Goal: Transaction & Acquisition: Purchase product/service

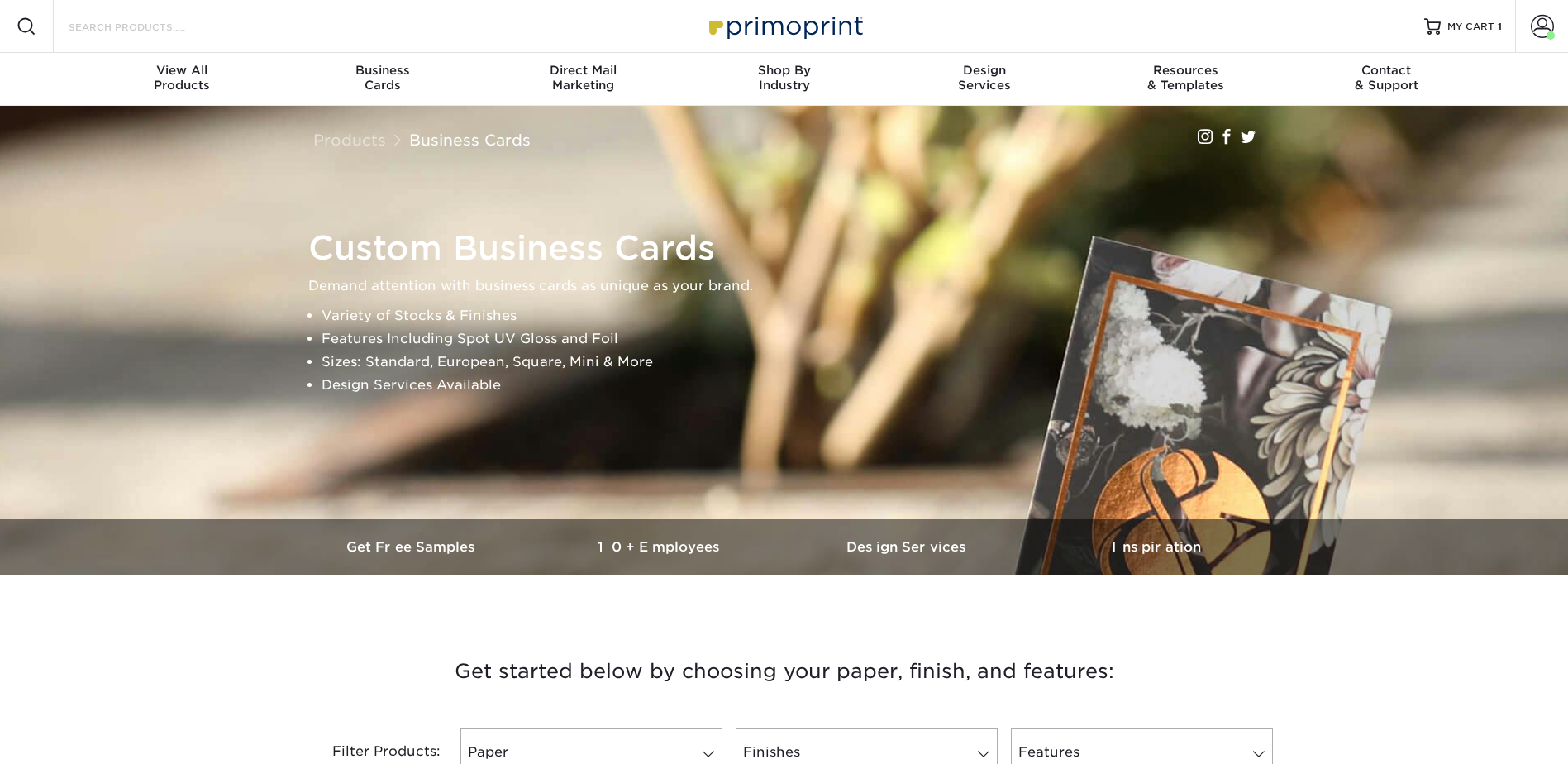
click at [154, 30] on input "Search Products" at bounding box center [147, 27] width 161 height 20
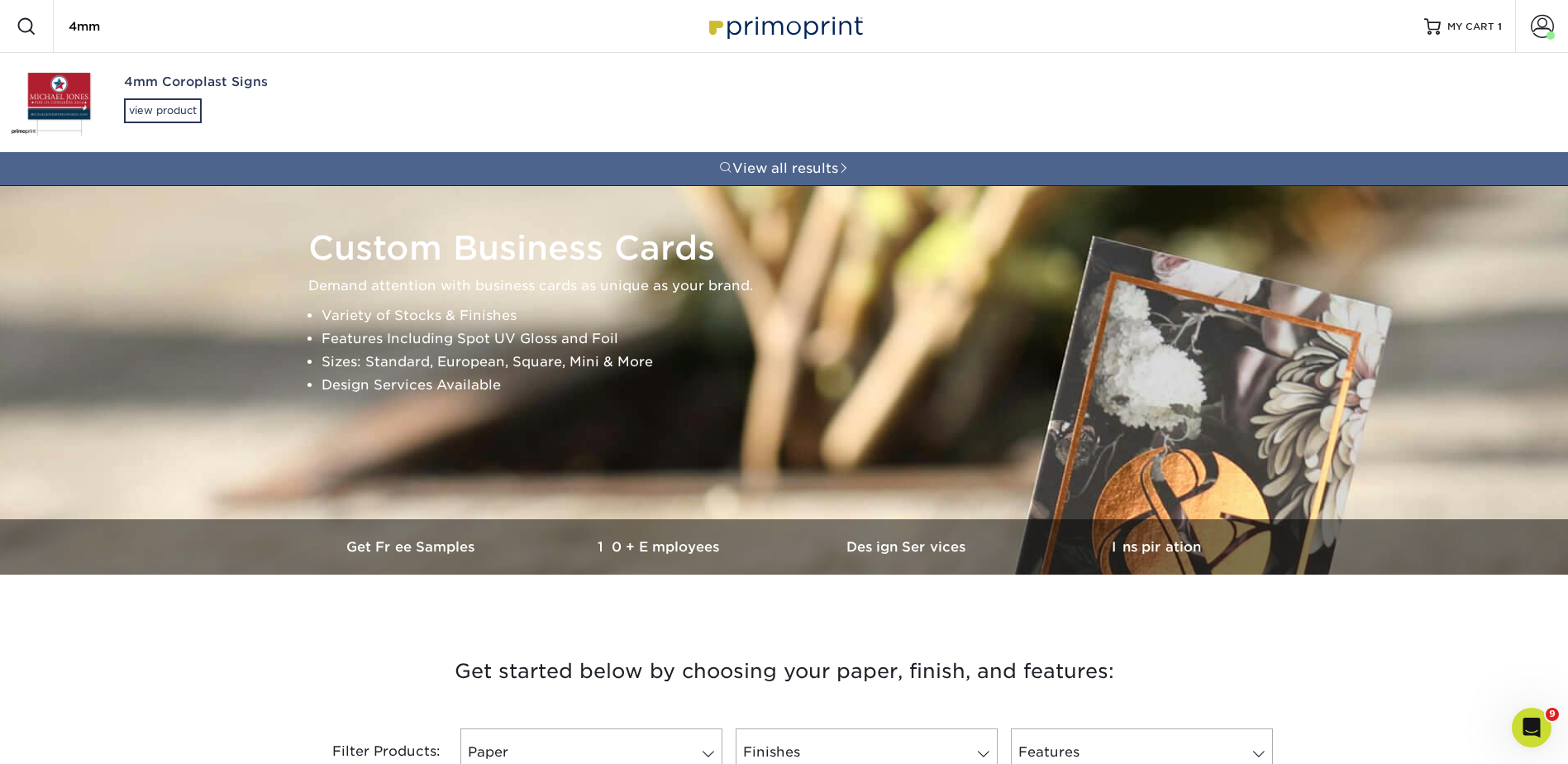
type input "4mm"
click at [138, 85] on div "4mm Coroplast Signs" at bounding box center [313, 82] width 378 height 19
click at [146, 86] on div "4mm Coroplast Signs" at bounding box center [313, 82] width 378 height 19
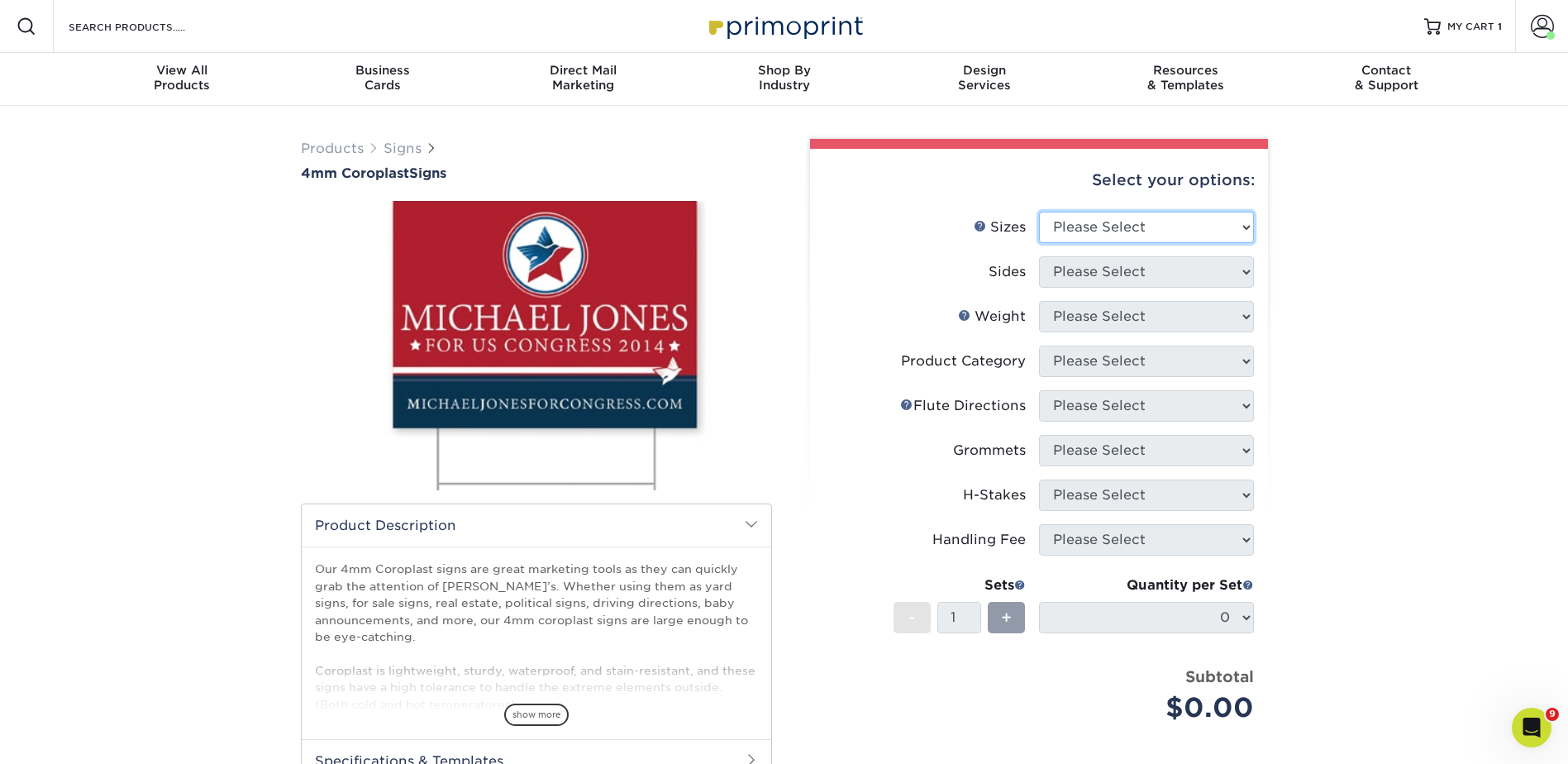
click at [1061, 213] on select "Please Select 12" x 18" 18" x 24" 24" x 24" 24" x 36"" at bounding box center [1147, 227] width 215 height 32
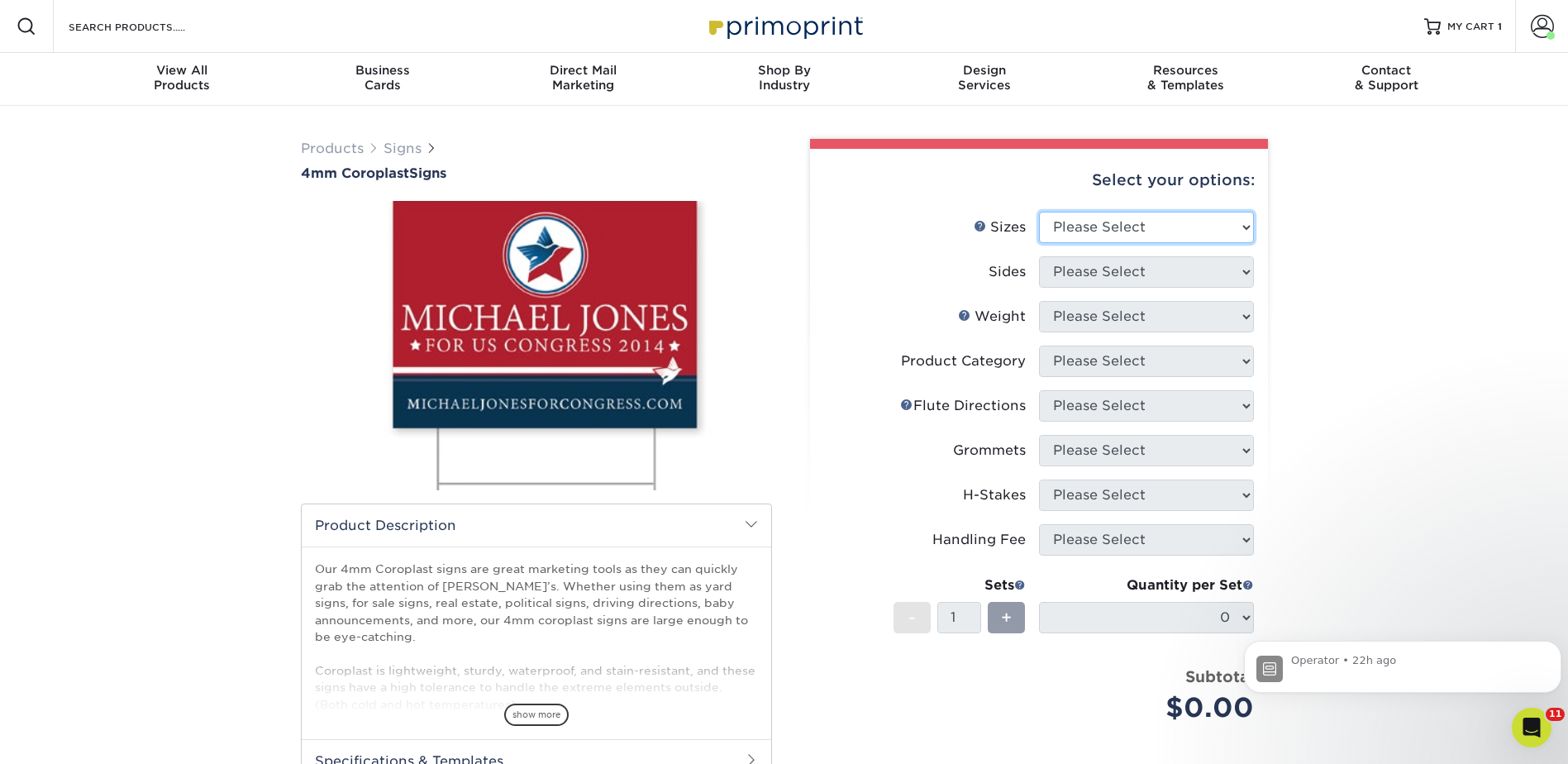
select select "18.00x24.00"
click at [1039, 212] on select "Please Select 12" x 18" 18" x 24" 24" x 24" 24" x 36"" at bounding box center [1147, 227] width 215 height 32
click at [1087, 251] on li "Sizes Help Sizes Please Select 12" x 18" 18" x 24" 24" x 24" 24" x 36"" at bounding box center [1038, 233] width 430 height 44
click at [1088, 276] on select "Please Select Print Both Sides Print Front Only" at bounding box center [1147, 272] width 215 height 32
select select "13abbda7-1d64-4f25-8bb2-c179b224825d"
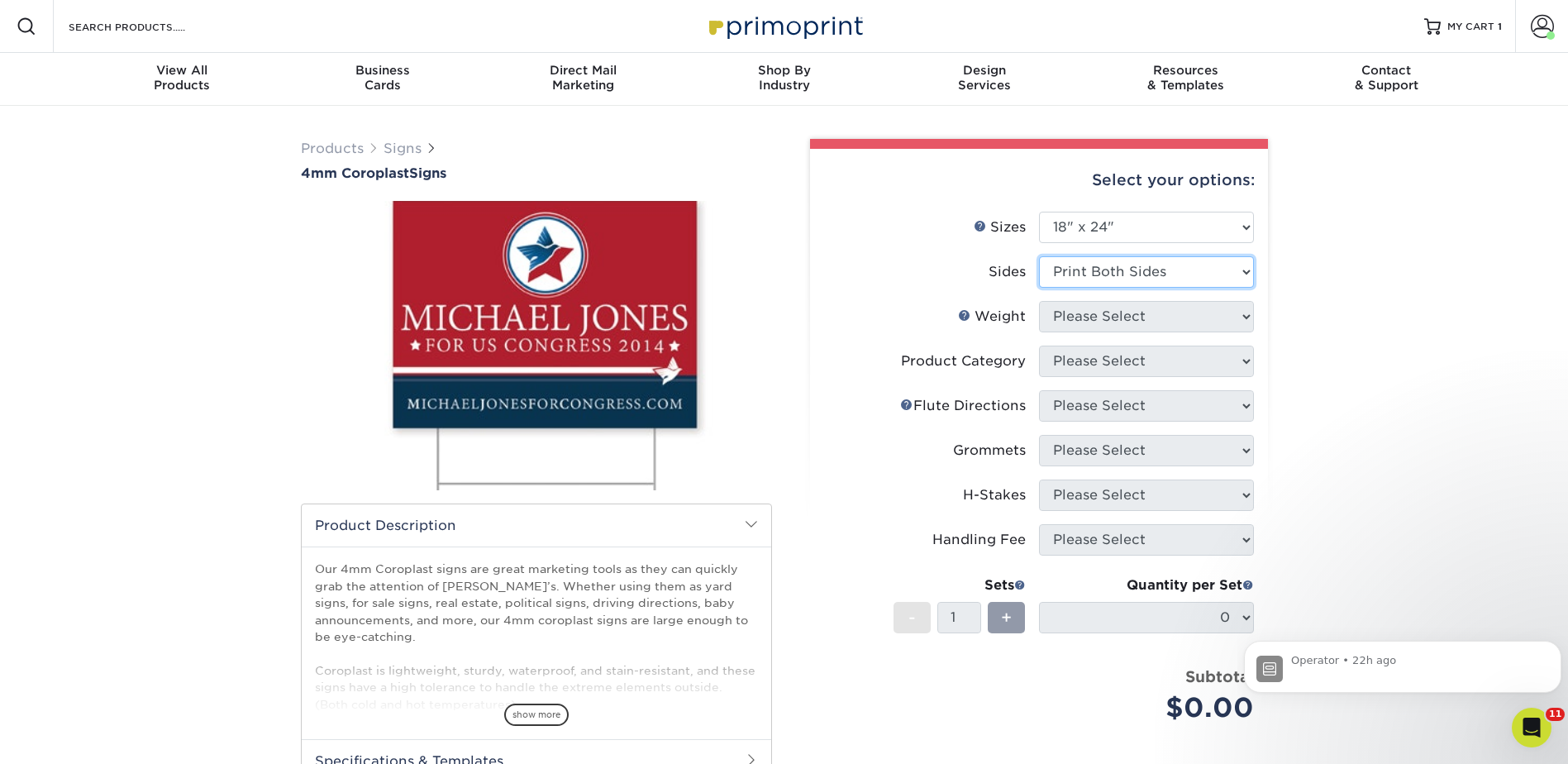
click at [1039, 256] on select "Please Select Print Both Sides Print Front Only" at bounding box center [1147, 272] width 215 height 32
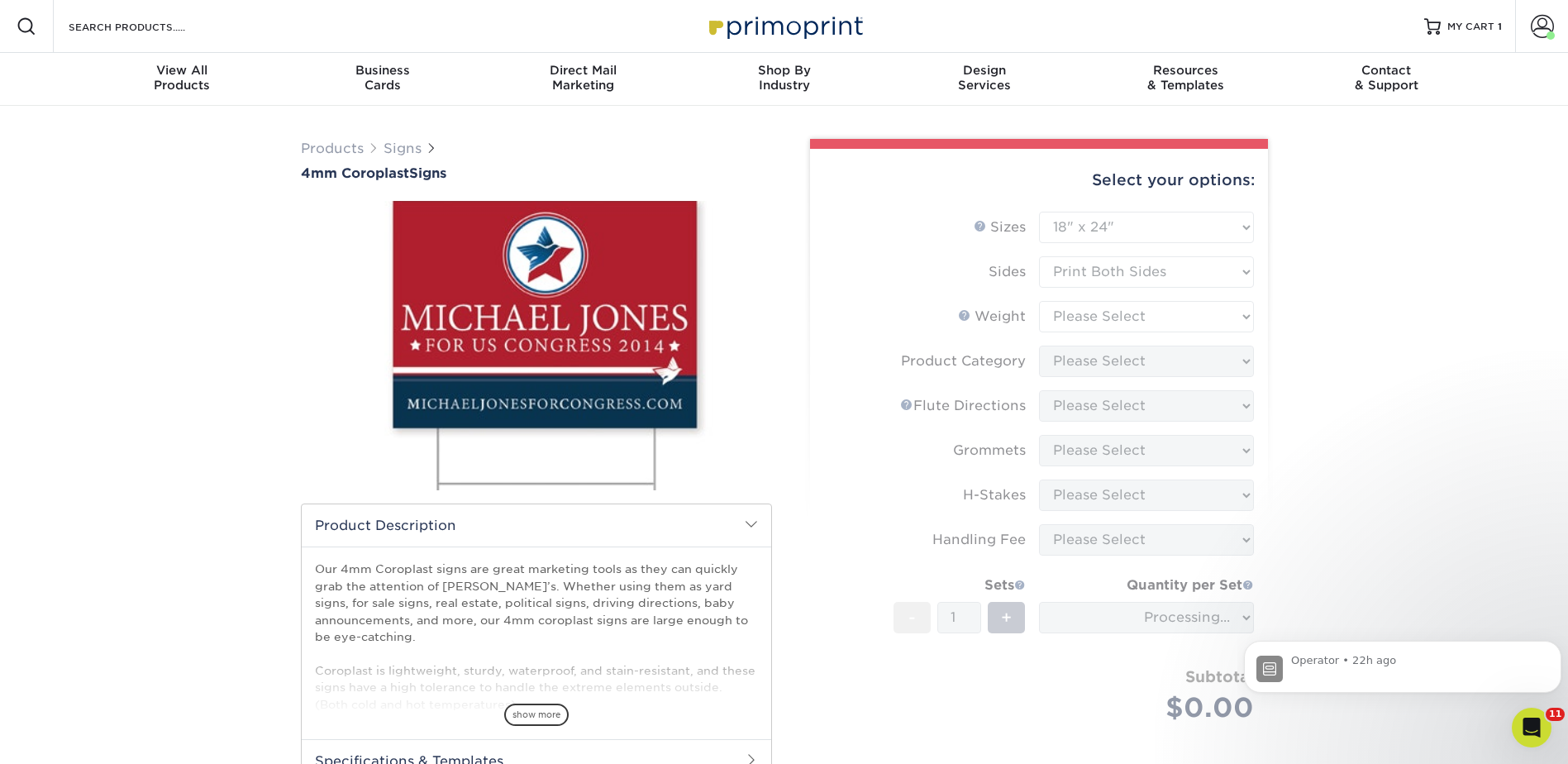
click at [1075, 310] on form "Sizes Help Sizes Please Select 12" x 18" 18" x 24" 24" x 24" 24" x 36" Sides Pl…" at bounding box center [1038, 486] width 432 height 550
click at [1079, 327] on form "Sizes Help Sizes Please Select 12" x 18" 18" x 24" 24" x 24" 24" x 36" Sides Pl…" at bounding box center [1038, 486] width 432 height 550
click at [1069, 316] on form "Sizes Help Sizes Please Select 12" x 18" 18" x 24" 24" x 24" 24" x 36" Sides Pl…" at bounding box center [1038, 486] width 432 height 550
click at [1073, 311] on form "Sizes Help Sizes Please Select 12" x 18" 18" x 24" 24" x 24" 24" x 36" Sides Pl…" at bounding box center [1038, 486] width 432 height 550
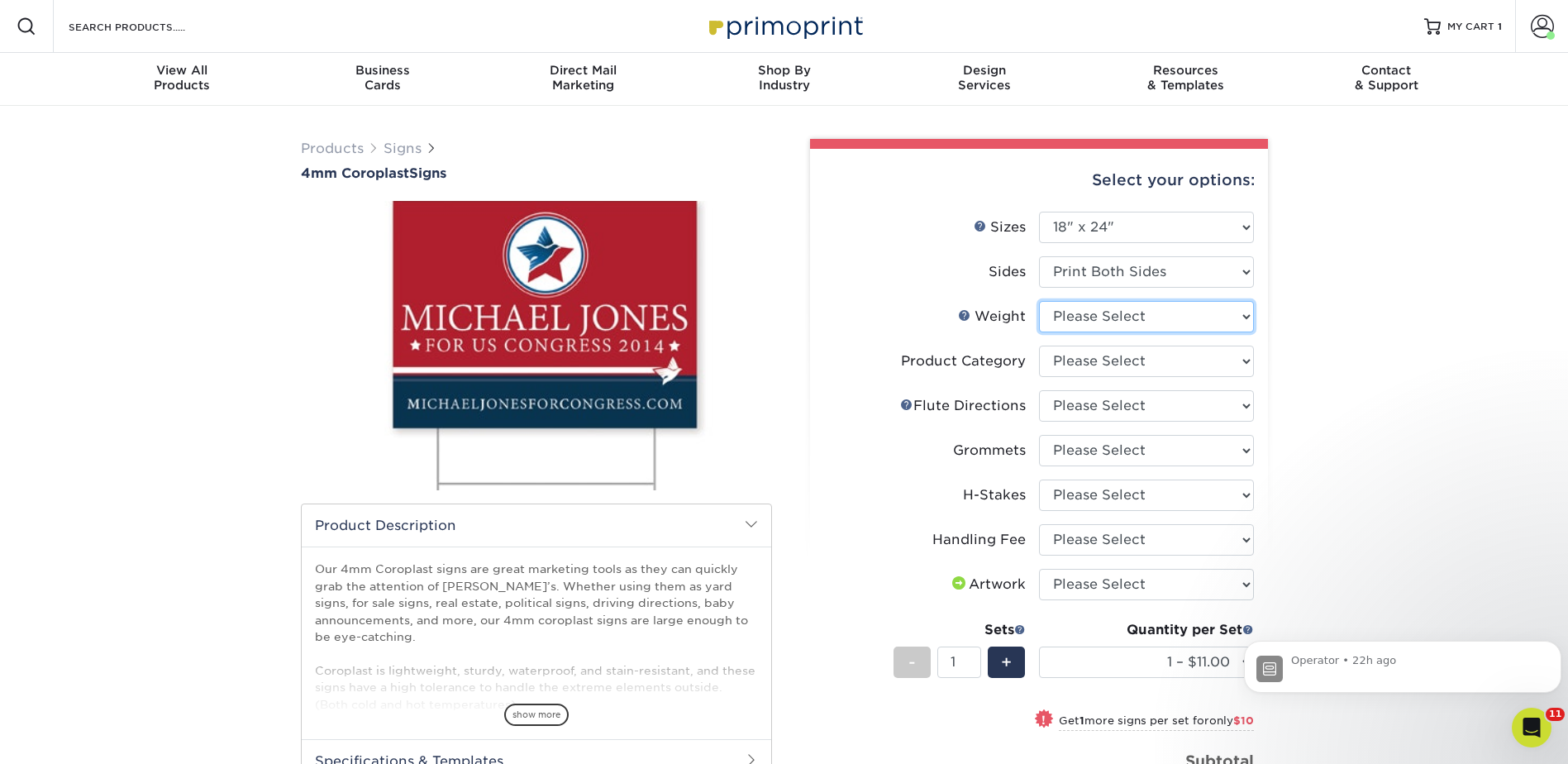
click at [1068, 311] on select "Please Select 4CORO" at bounding box center [1147, 317] width 215 height 32
select select "4CORO"
click at [1039, 301] on select "Please Select 4CORO" at bounding box center [1147, 317] width 215 height 32
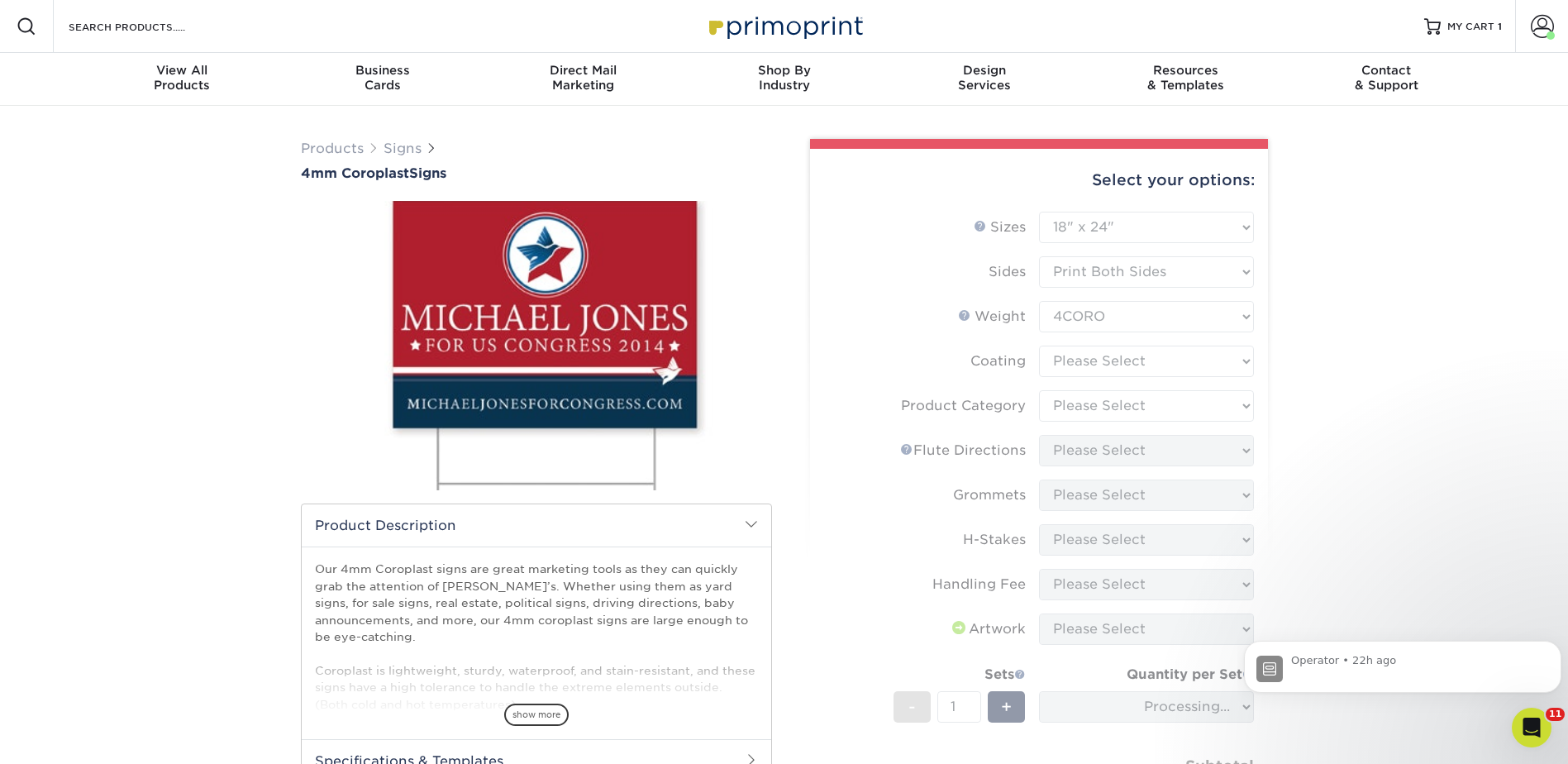
click at [1070, 355] on form "Sizes Help Sizes Please Select 12" x 18" 18" x 24" 24" x 24" 24" x 36" Sides Pl…" at bounding box center [1038, 531] width 432 height 639
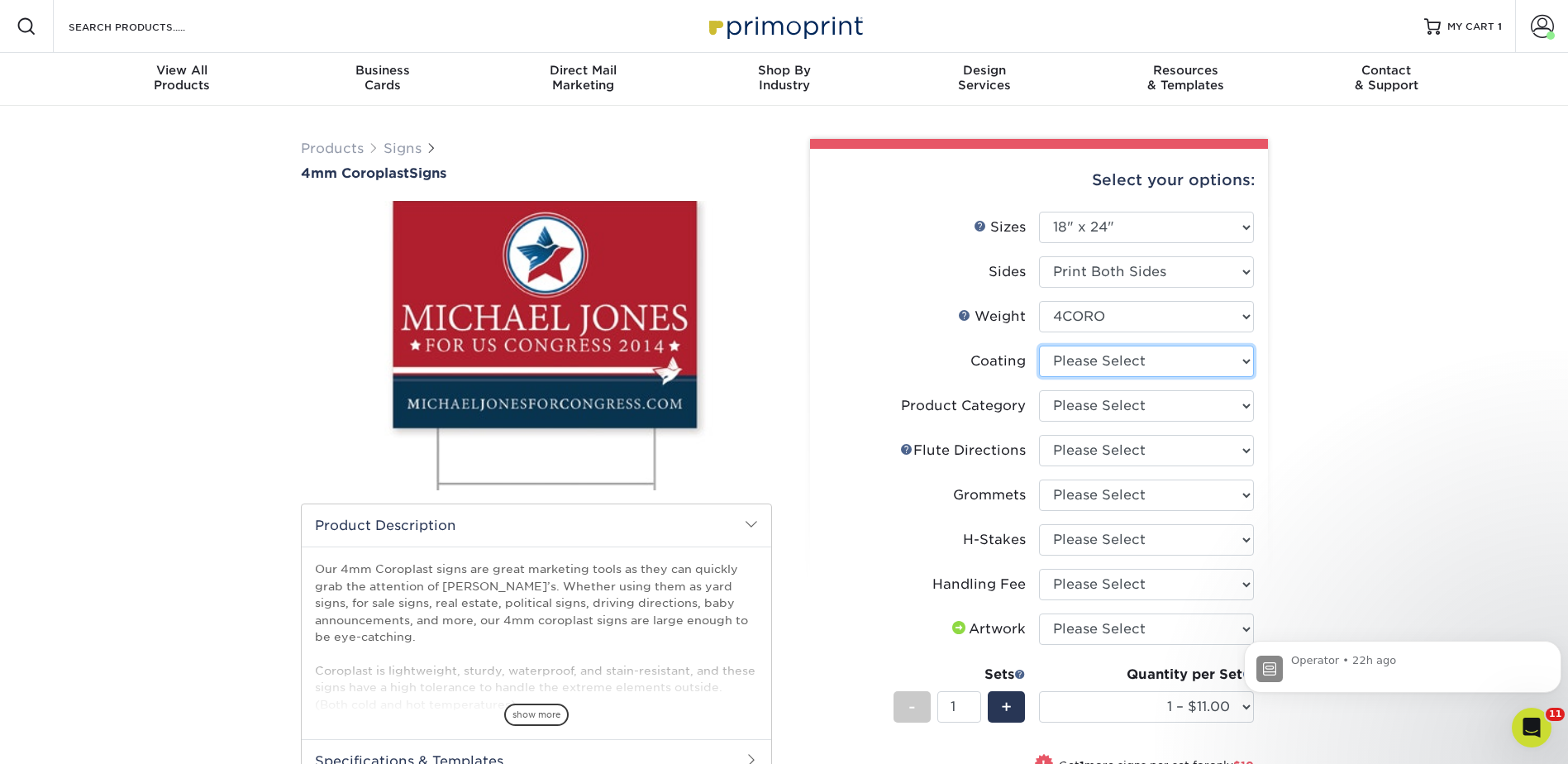
drag, startPoint x: 1065, startPoint y: 349, endPoint x: 1069, endPoint y: 357, distance: 8.9
click at [1065, 349] on select at bounding box center [1147, 362] width 215 height 32
select select "3e7618de-abca-4bda-9f97-8b9129e913d8"
click at [1039, 346] on select at bounding box center [1147, 362] width 215 height 32
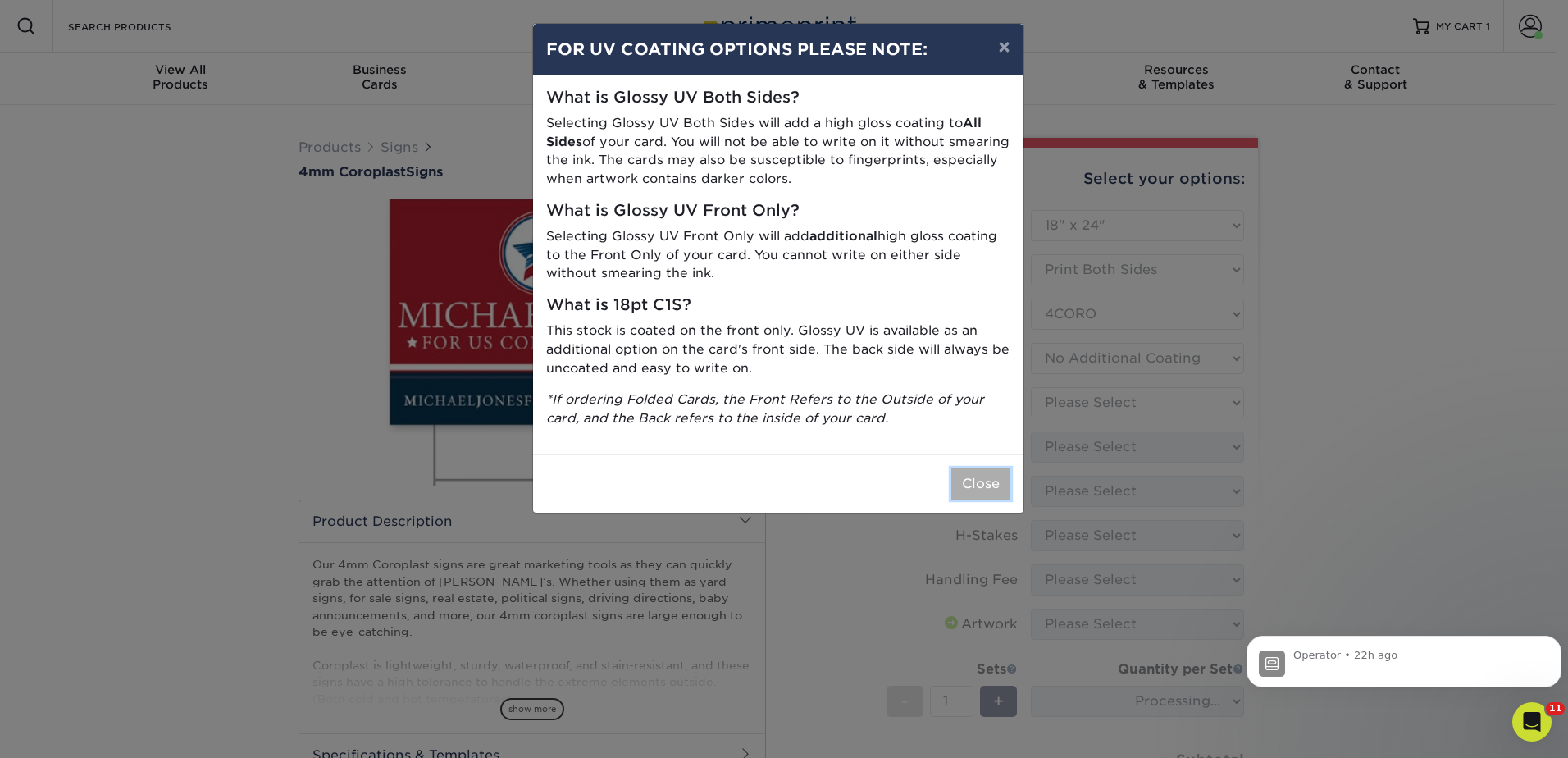
click at [987, 495] on button "Close" at bounding box center [981, 484] width 59 height 31
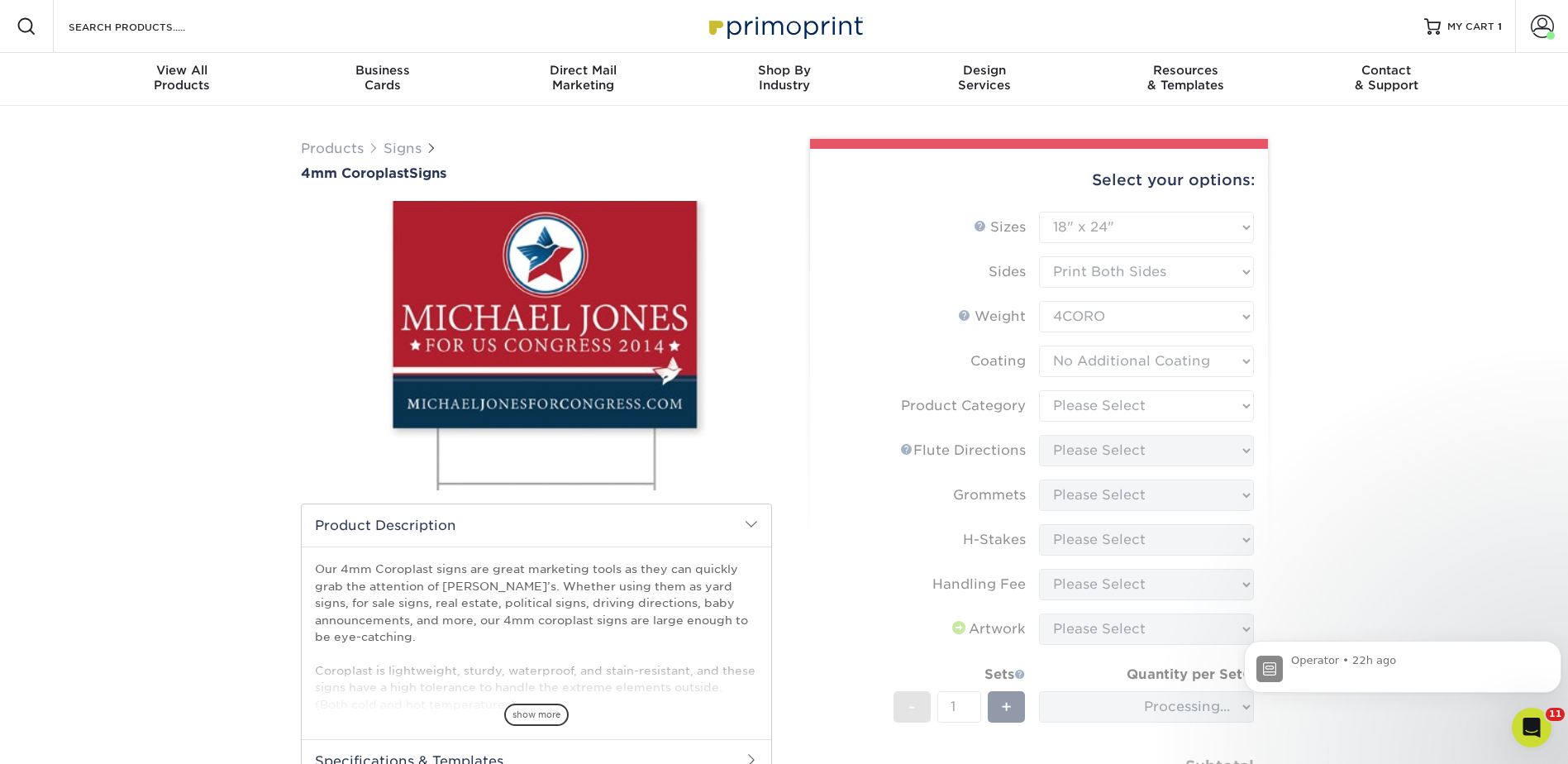
click at [1096, 408] on form "Sizes Help Sizes Please Select 12" x 18" 18" x 24" 24" x 24" 24" x 36" Sides Pl…" at bounding box center [1038, 531] width 432 height 639
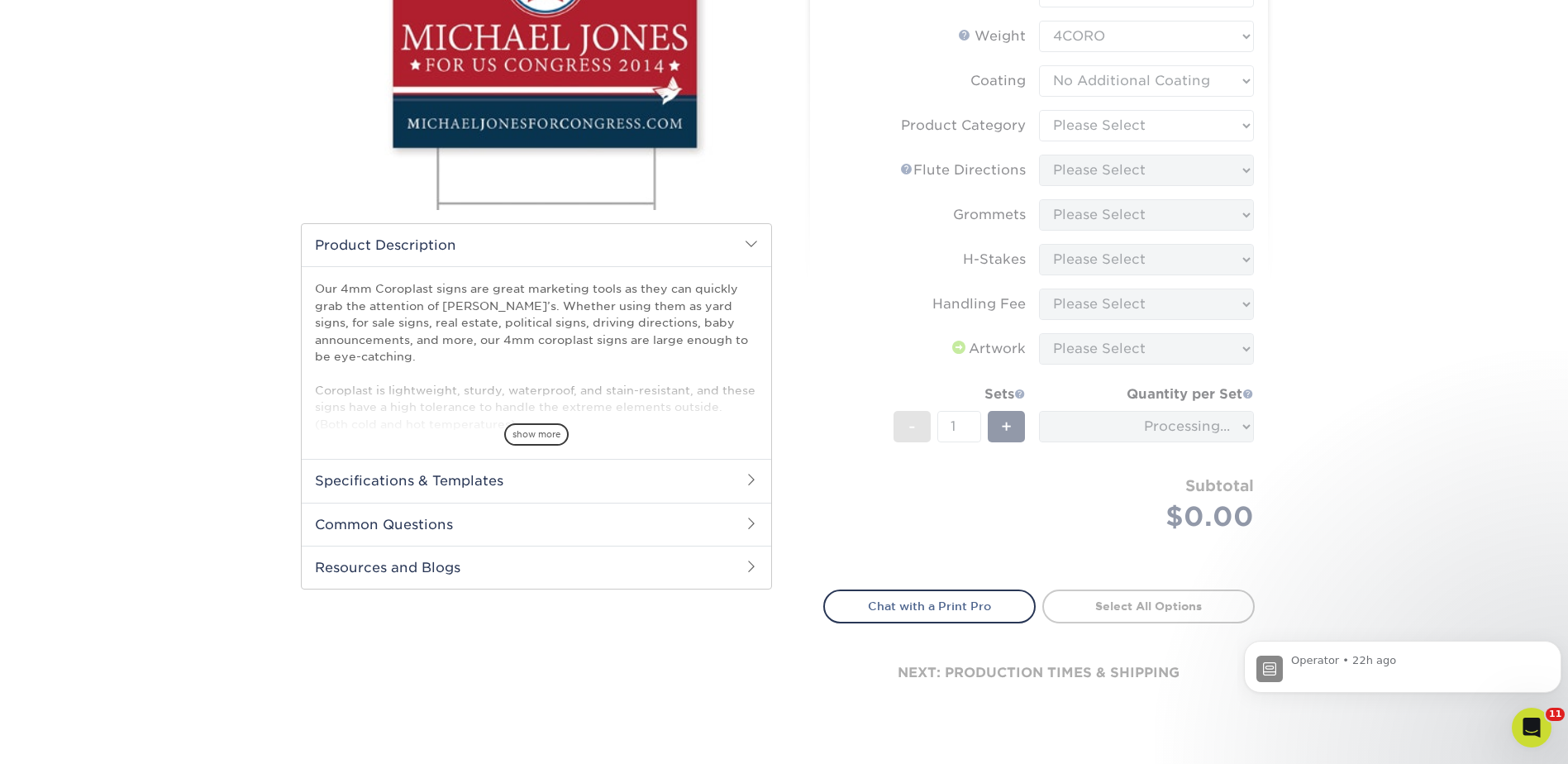
scroll to position [165, 0]
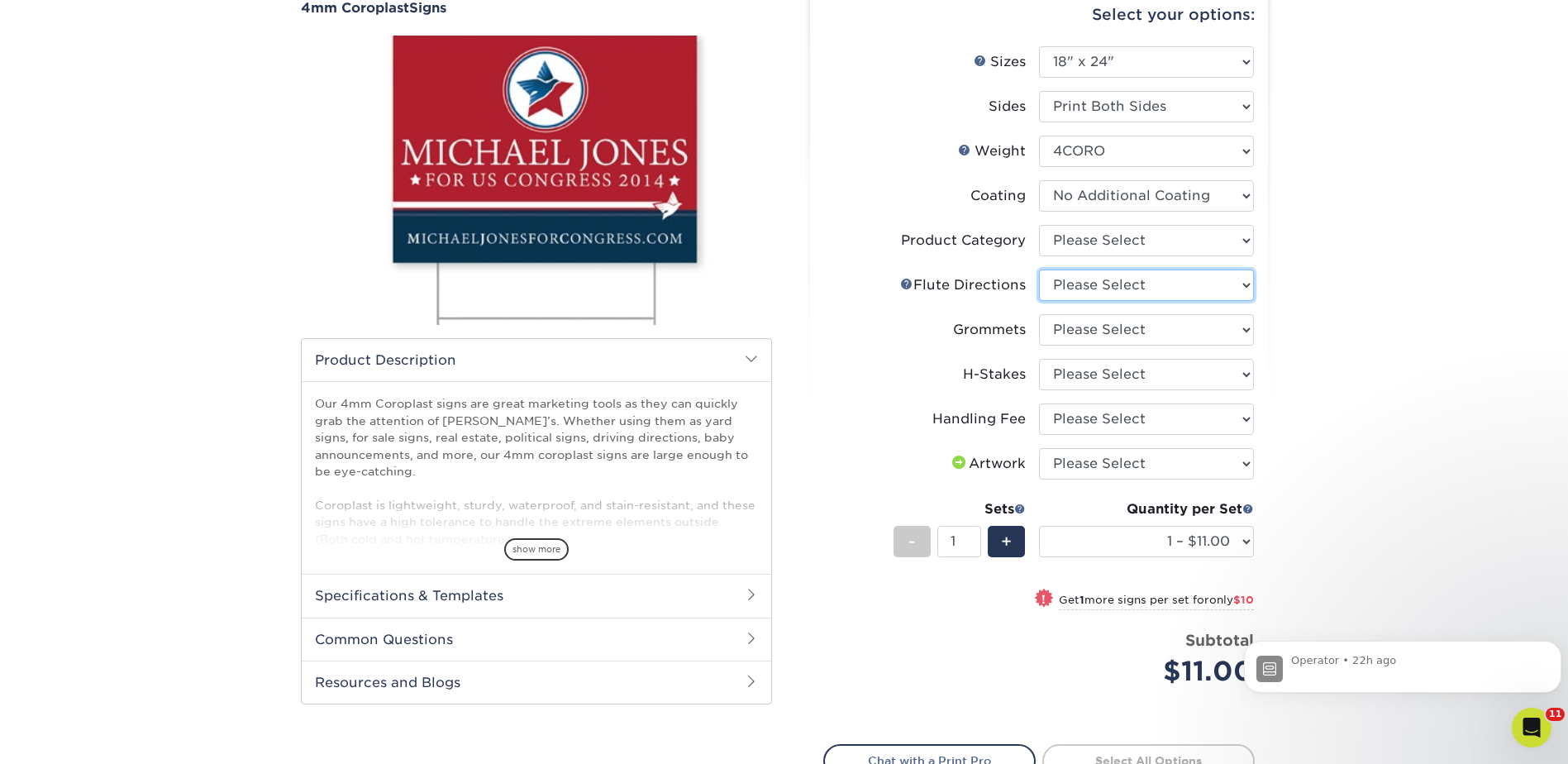
drag, startPoint x: 1074, startPoint y: 282, endPoint x: 1081, endPoint y: 301, distance: 20.2
click at [1074, 282] on select "Please Select Flute Direction (Horizontal) Flute Direction (Vertical)" at bounding box center [1147, 286] width 215 height 32
select select "64642d5c-3ca5-48ab-b753-ddfa02991dab"
click at [1039, 270] on select "Please Select Flute Direction (Horizontal) Flute Direction (Vertical)" at bounding box center [1147, 286] width 215 height 32
drag, startPoint x: 1079, startPoint y: 237, endPoint x: 1078, endPoint y: 258, distance: 21.0
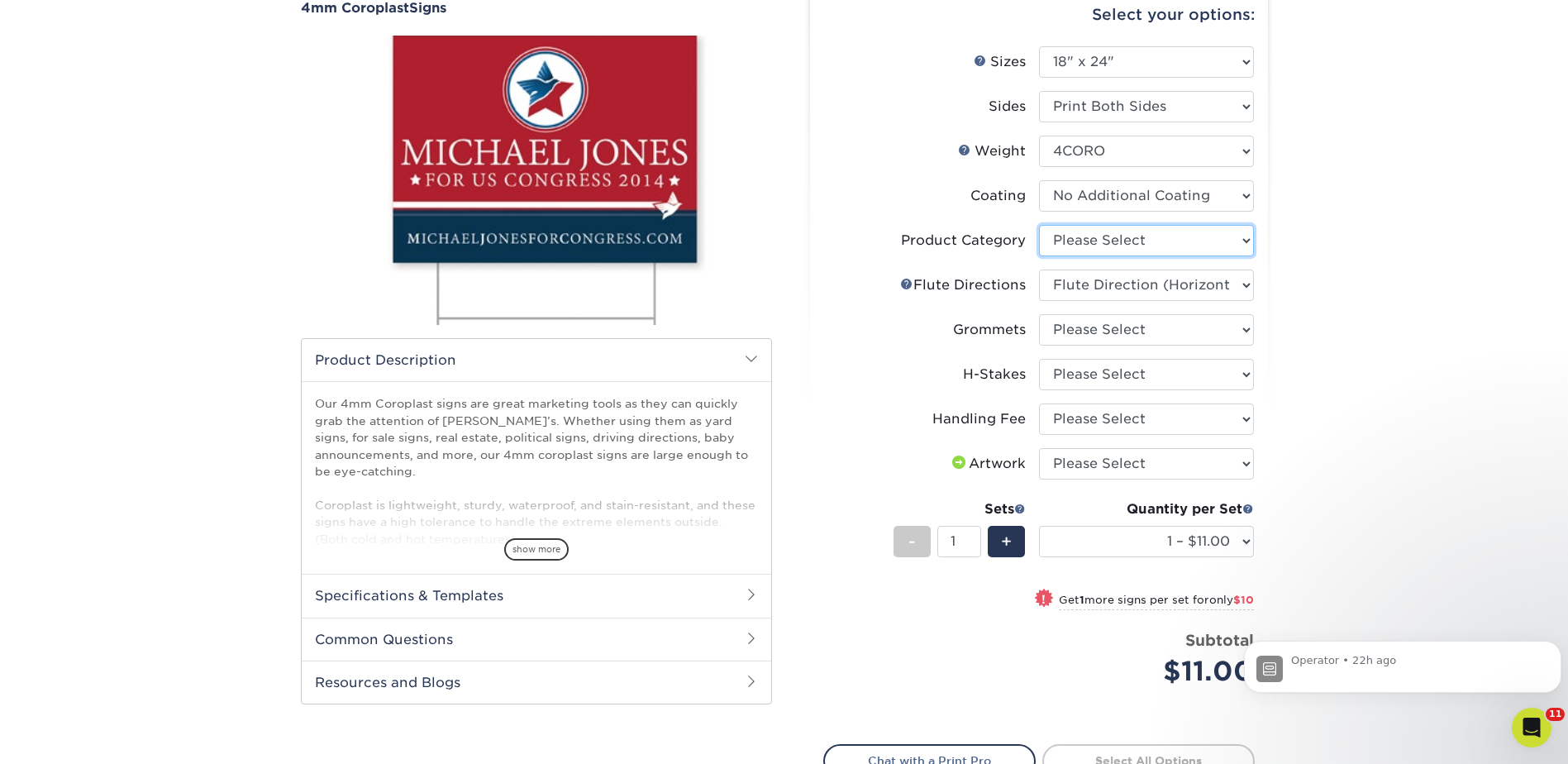
click at [1079, 237] on select "Please Select Coroplast Signs" at bounding box center [1147, 241] width 215 height 32
select select "b3582ed5-6912-492c-8440-2cc51afdb8e1"
click at [1039, 225] on select "Please Select Coroplast Signs" at bounding box center [1147, 241] width 215 height 32
click at [1086, 335] on select "Please Select No Grommets Yes, Grommet All 4 Corners Yes, Grommets Top Corners …" at bounding box center [1147, 330] width 215 height 32
select select "90d329df-db80-4206-b821-ff9d3f363977"
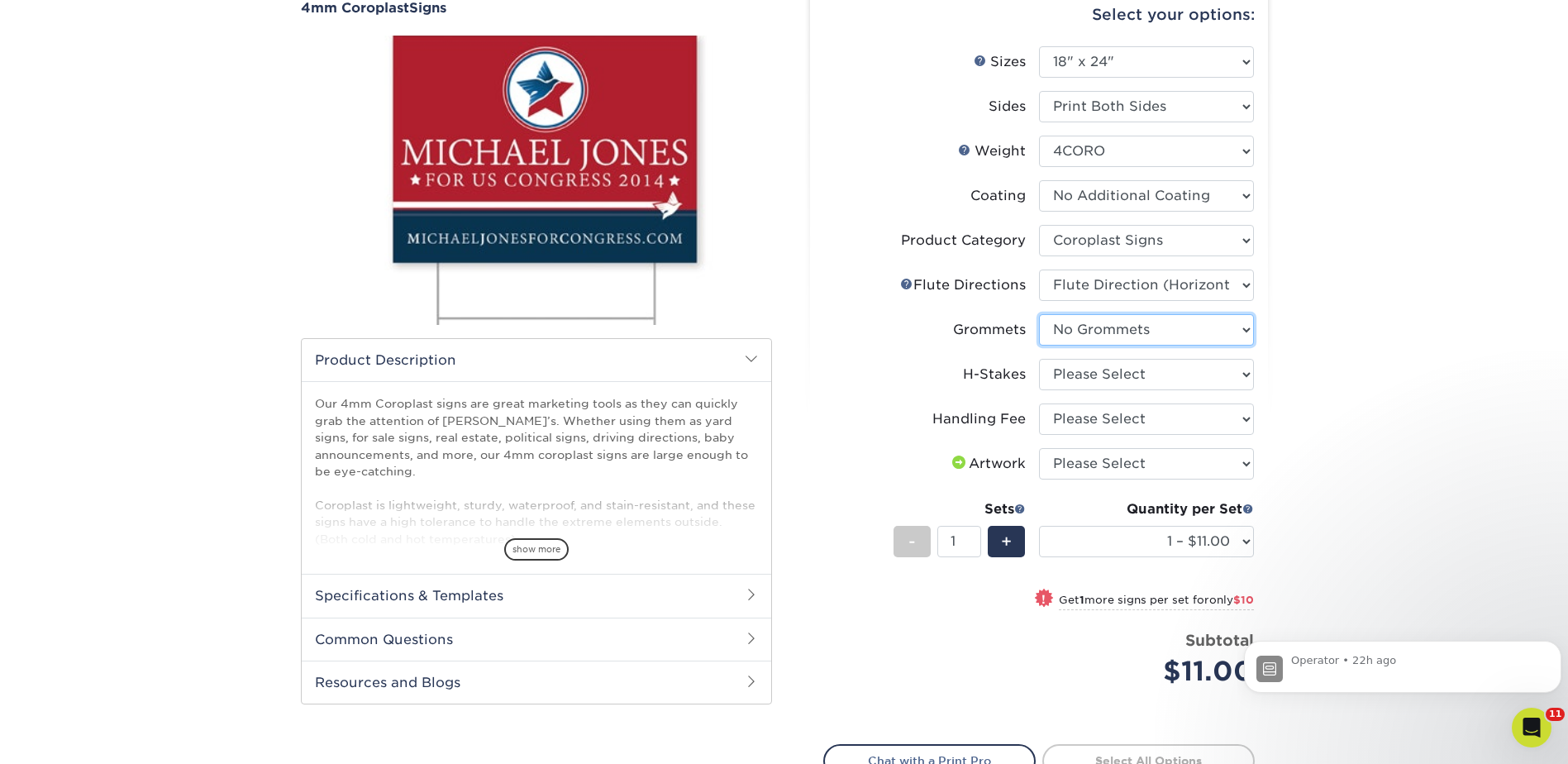
click at [1039, 314] on select "Please Select No Grommets Yes, Grommet All 4 Corners Yes, Grommets Top Corners …" at bounding box center [1147, 330] width 215 height 32
drag, startPoint x: 1071, startPoint y: 373, endPoint x: 1065, endPoint y: 392, distance: 19.9
click at [1070, 374] on select "Please Select No H-Stakes Yes" at bounding box center [1147, 375] width 215 height 32
select select "aec992a9-897e-40ed-b45c-8ce74849ba63"
click at [1039, 359] on select "Please Select No H-Stakes Yes" at bounding box center [1147, 375] width 215 height 32
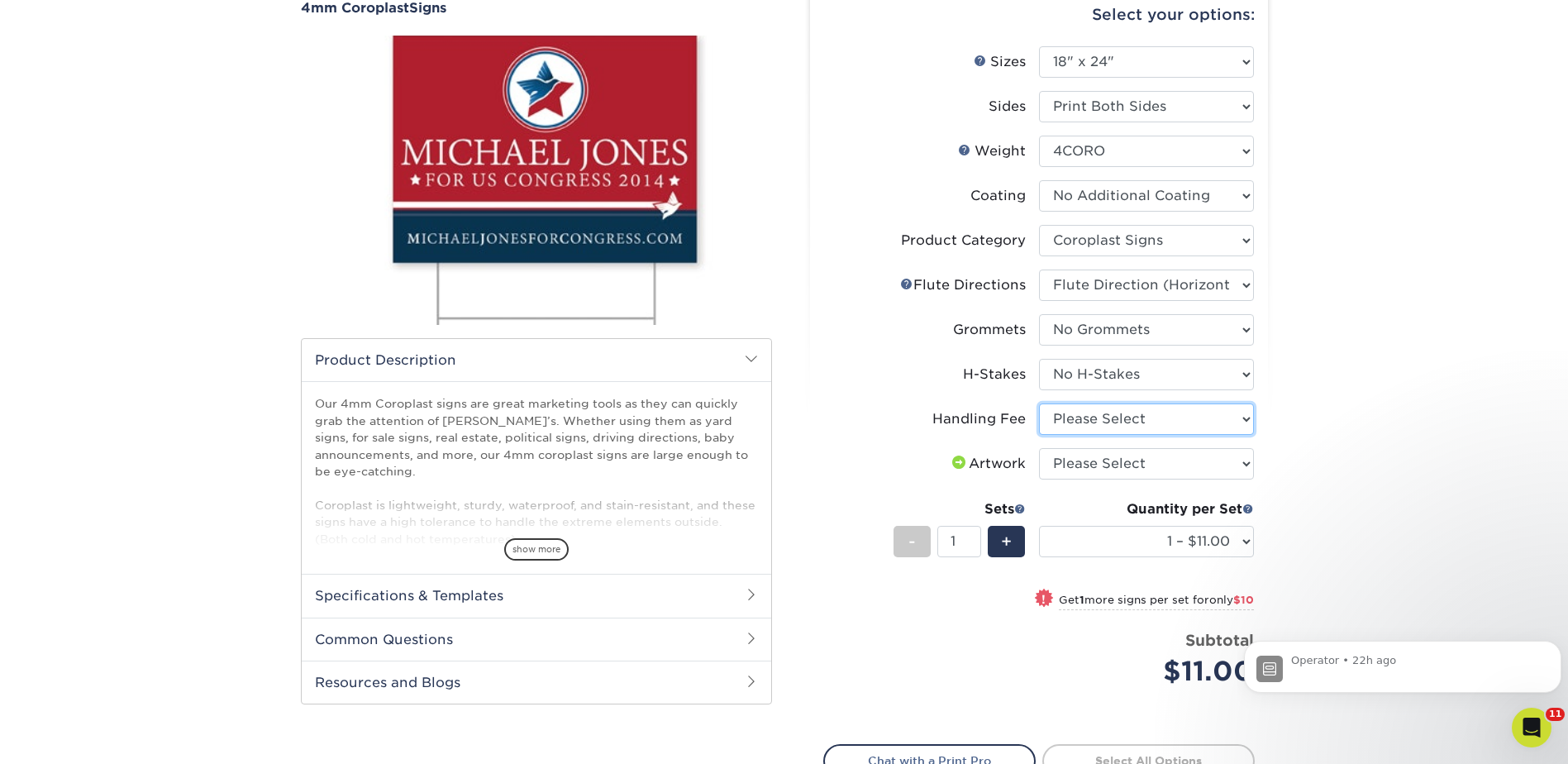
click at [1066, 417] on select "Please Select Handling Fee" at bounding box center [1147, 419] width 215 height 32
select select "ab74c079-444c-4260-ae6a-e09bdee8073c"
click at [1039, 403] on select "Please Select Handling Fee" at bounding box center [1147, 419] width 215 height 32
click at [1077, 468] on select "Please Select I will upload files I need a design - $50" at bounding box center [1147, 465] width 215 height 32
select select "upload"
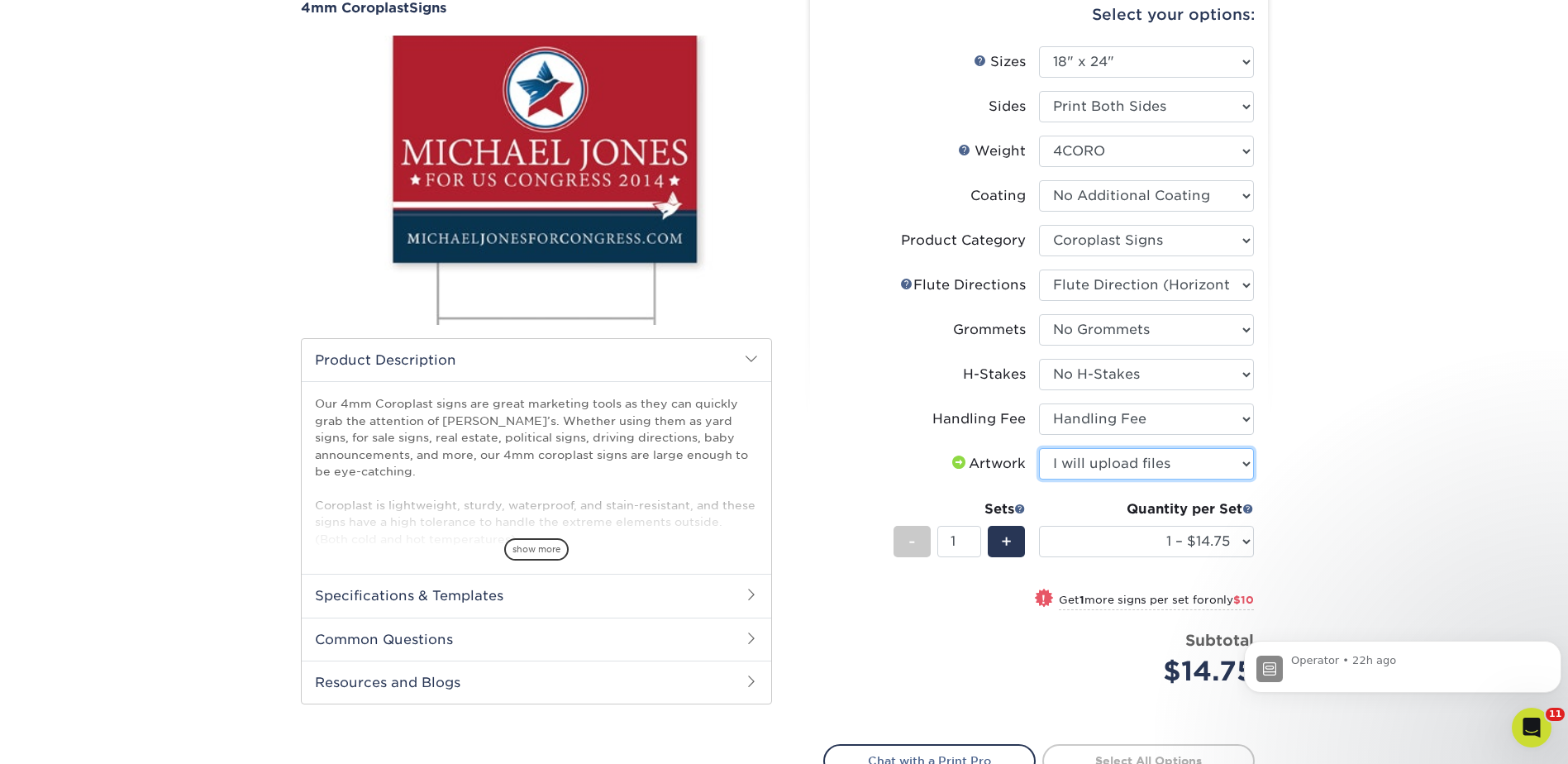
click at [1039, 449] on select "Please Select I will upload files I need a design - $50" at bounding box center [1147, 465] width 215 height 32
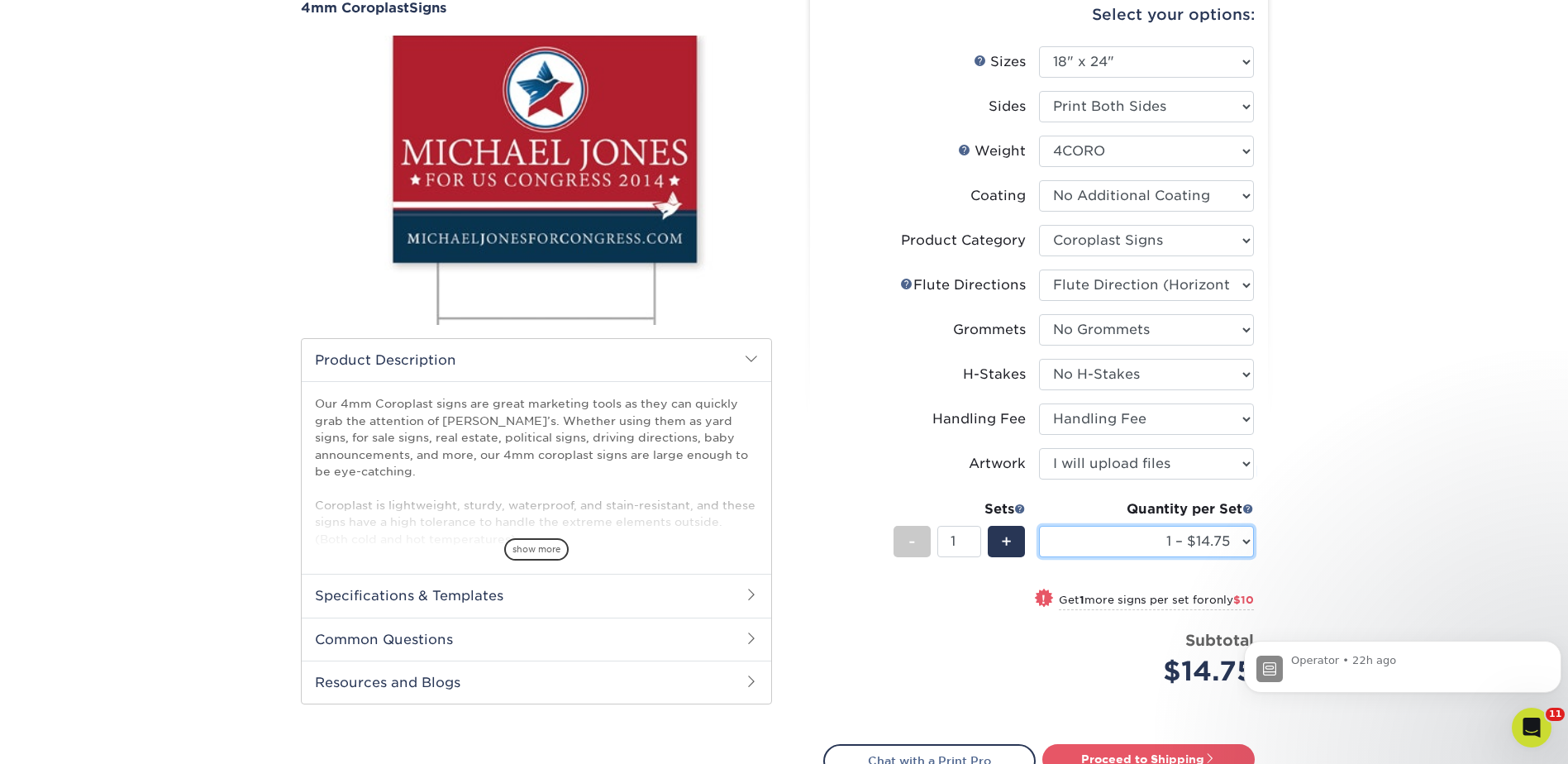
click at [1123, 547] on select "1 – $14.75 2 – $24.75 3 – $35.75 4 – $42.00 5 – $53.00 6 – $63.00 7 – $74.00 8 …" at bounding box center [1147, 542] width 215 height 32
click at [1039, 526] on select "1 – $14.75 2 – $24.75 3 – $35.75 4 – $42.00 5 – $53.00 6 – $63.00 7 – $74.00 8 …" at bounding box center [1147, 542] width 215 height 32
click at [1163, 550] on select "1 – $14.75 2 – $24.75 3 – $35.75 4 – $42.00 5 – $53.00 6 – $63.00 7 – $74.00 8 …" at bounding box center [1147, 542] width 215 height 32
click at [1162, 538] on select "1 – $14.75 2 – $24.75 3 – $35.75 4 – $42.00 5 – $53.00 6 – $63.00 7 – $74.00 8 …" at bounding box center [1147, 542] width 215 height 32
click at [1142, 414] on select "Please Select Handling Fee" at bounding box center [1147, 419] width 215 height 32
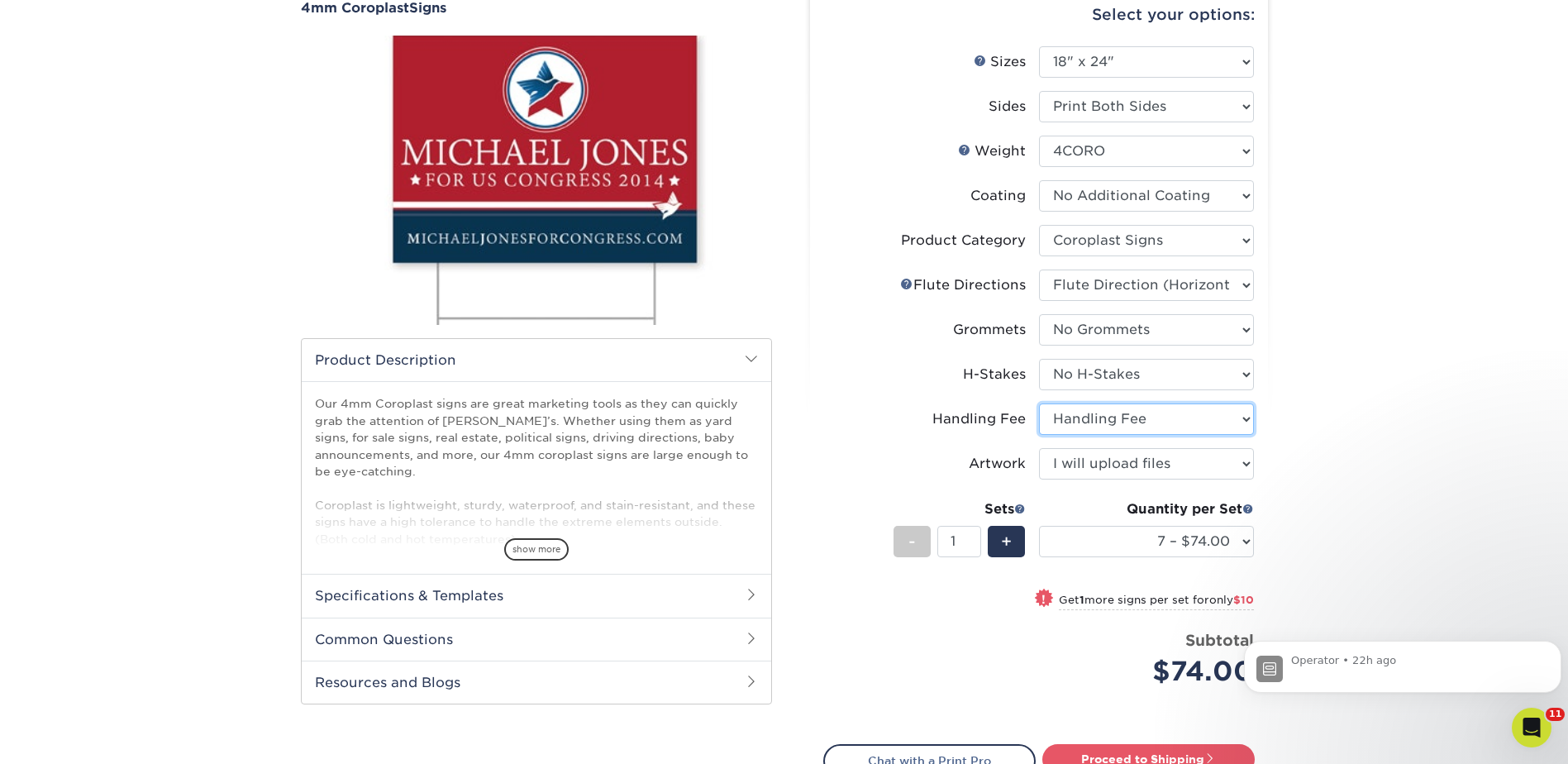
click at [1142, 413] on select "Please Select Handling Fee" at bounding box center [1147, 419] width 215 height 32
click at [1211, 545] on select "1 – $14.75 2 – $24.75 3 – $35.75 4 – $42.00 5 – $53.00 6 – $63.00 7 – $74.00 8 …" at bounding box center [1147, 542] width 215 height 32
click at [1039, 526] on select "1 – $14.75 2 – $24.75 3 – $35.75 4 – $42.00 5 – $53.00 6 – $63.00 7 – $74.00 8 …" at bounding box center [1147, 542] width 215 height 32
click at [1180, 538] on select "1 – $14.75 2 – $24.75 3 – $35.75 4 – $42.00 5 – $53.00 6 – $63.00 7 – $74.00 8 …" at bounding box center [1147, 542] width 215 height 32
select select "7 – $74.00"
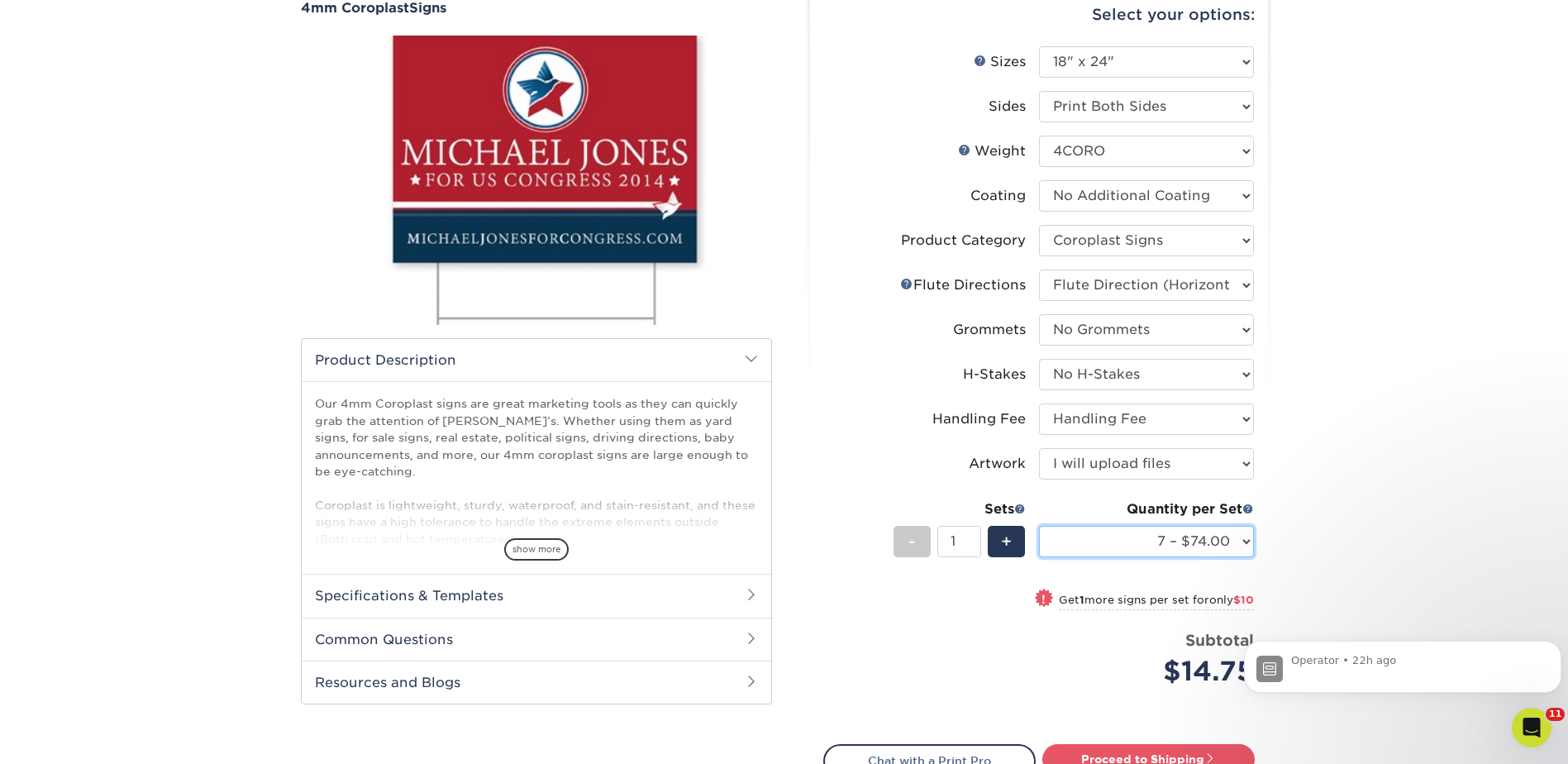
click at [1039, 526] on select "1 – $14.75 2 – $24.75 3 – $35.75 4 – $42.00 5 – $53.00 6 – $63.00 7 – $74.00 8 …" at bounding box center [1147, 542] width 215 height 32
click at [1173, 535] on select "1 – $14.75 2 – $24.75 3 – $35.75 4 – $42.00 5 – $53.00 6 – $63.00 7 – $74.00 8 …" at bounding box center [1147, 542] width 215 height 32
click at [1092, 424] on select "Please Select Handling Fee" at bounding box center [1147, 419] width 215 height 32
